Goal: Information Seeking & Learning: Learn about a topic

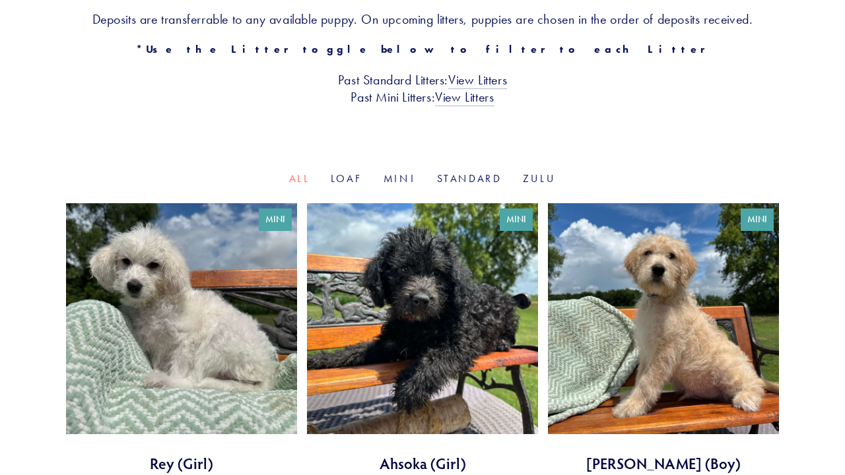
scroll to position [331, 0]
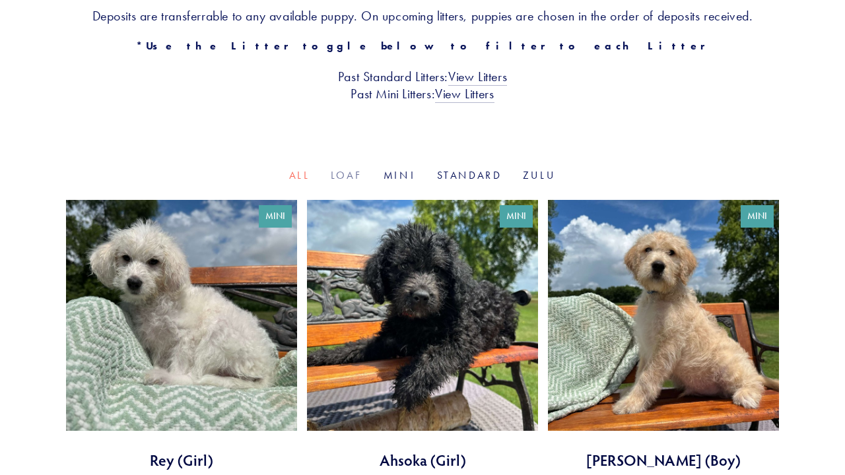
click at [353, 175] on link "Loaf" at bounding box center [347, 175] width 32 height 13
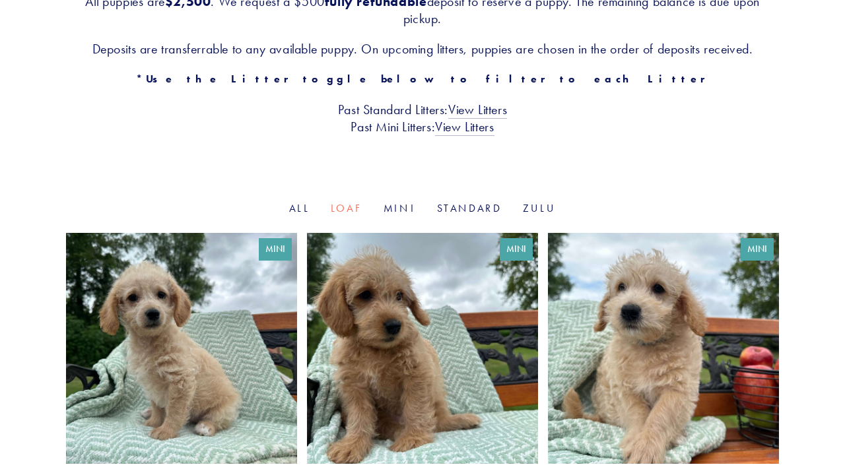
scroll to position [304, 0]
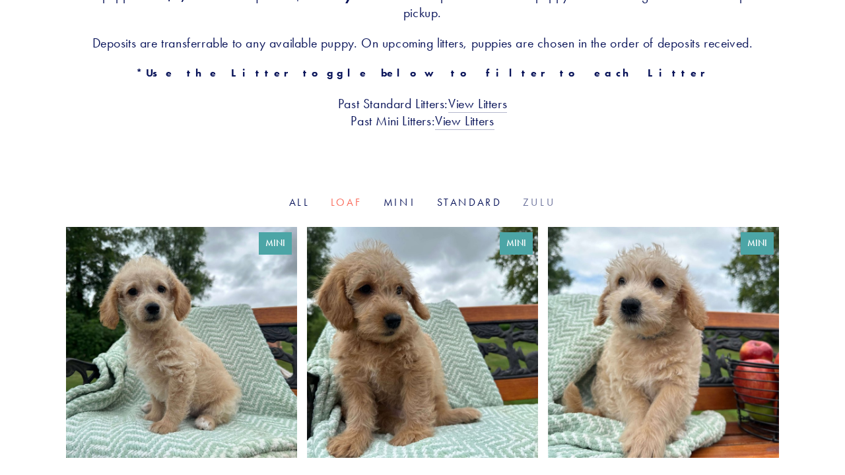
click at [542, 201] on link "Zulu" at bounding box center [539, 202] width 33 height 13
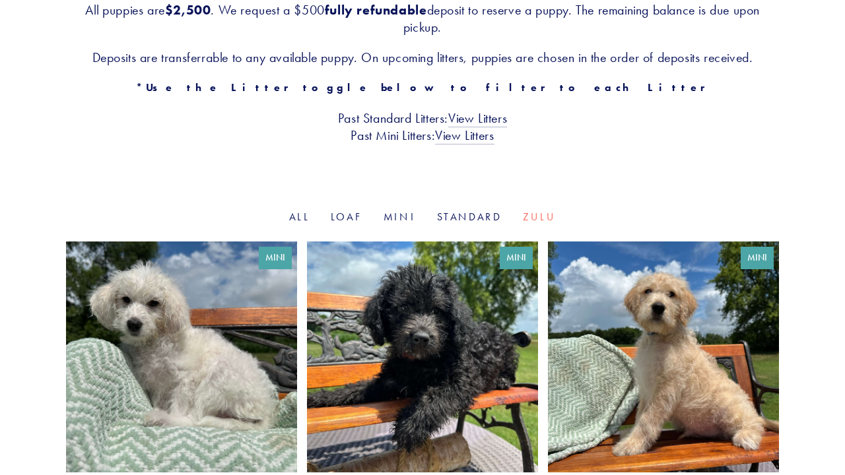
scroll to position [296, 0]
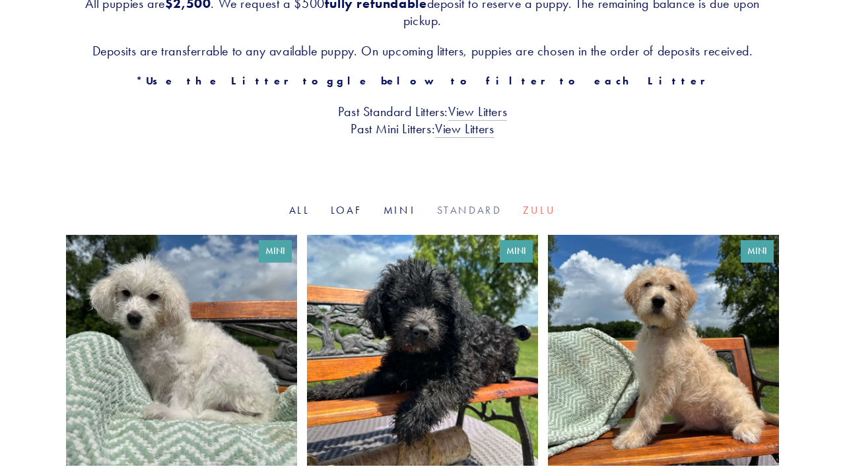
click at [464, 211] on link "Standard" at bounding box center [469, 210] width 65 height 13
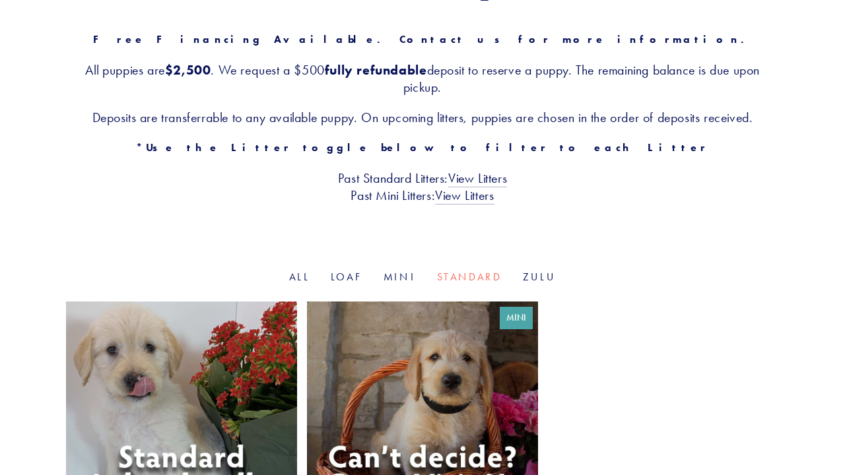
scroll to position [226, 0]
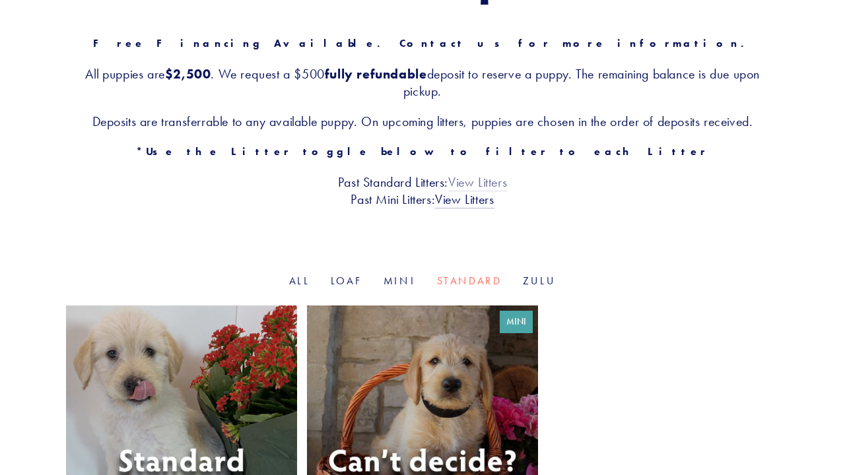
click at [496, 183] on link "View Litters" at bounding box center [477, 182] width 59 height 17
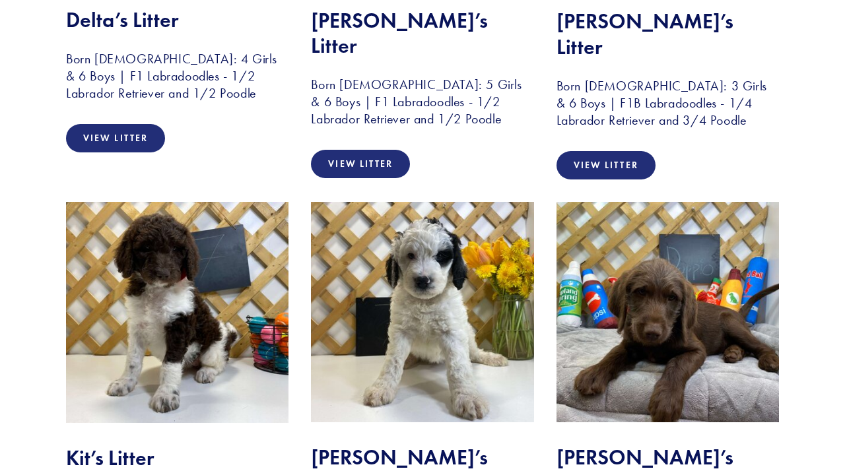
scroll to position [2934, 0]
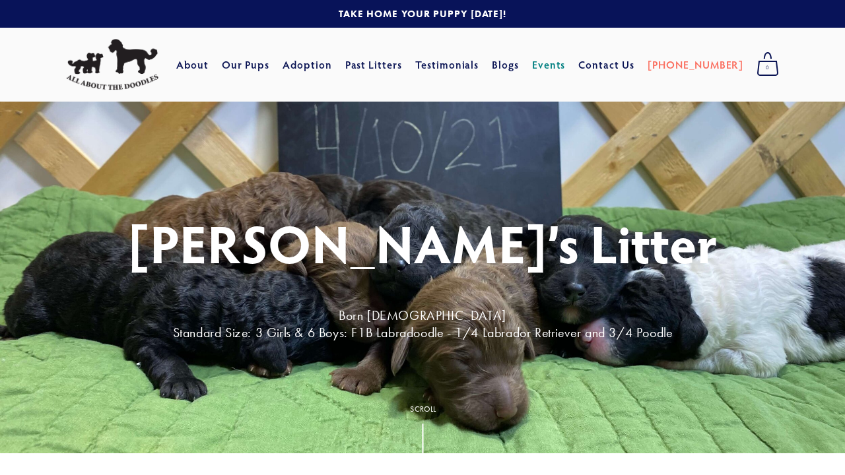
click at [566, 63] on link "Events" at bounding box center [549, 65] width 34 height 24
